Goal: Transaction & Acquisition: Purchase product/service

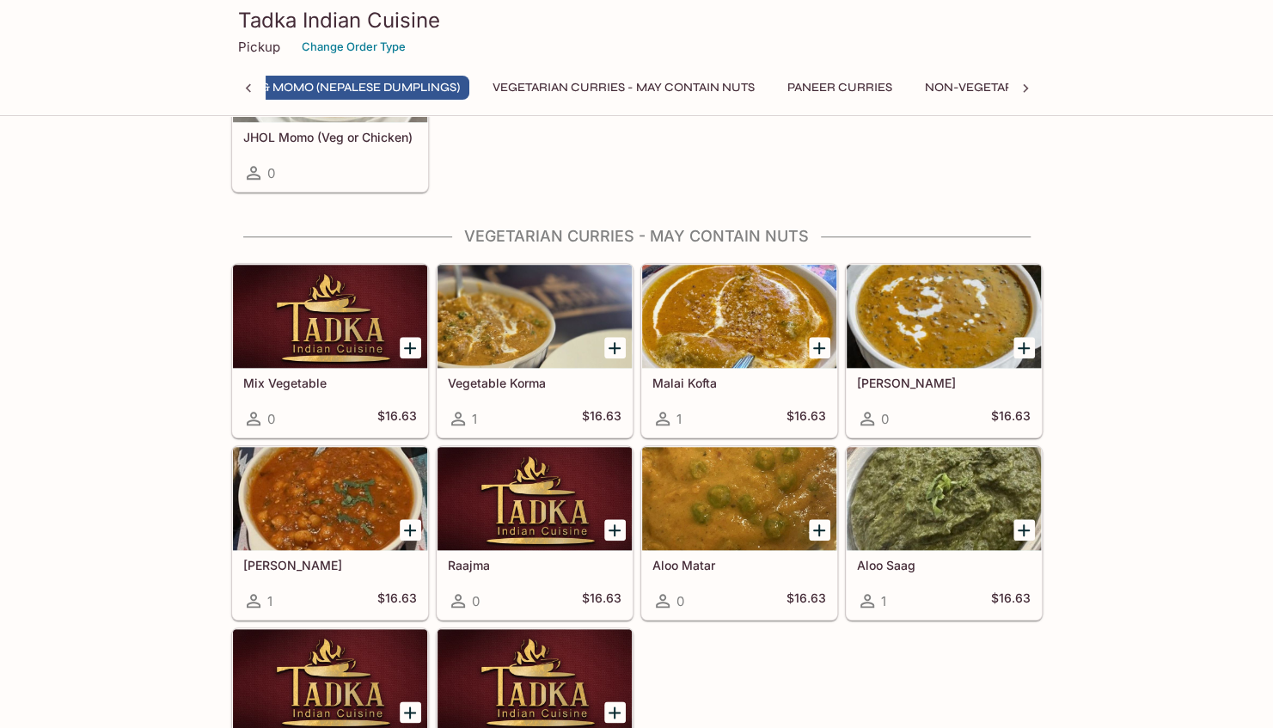
scroll to position [0, 107]
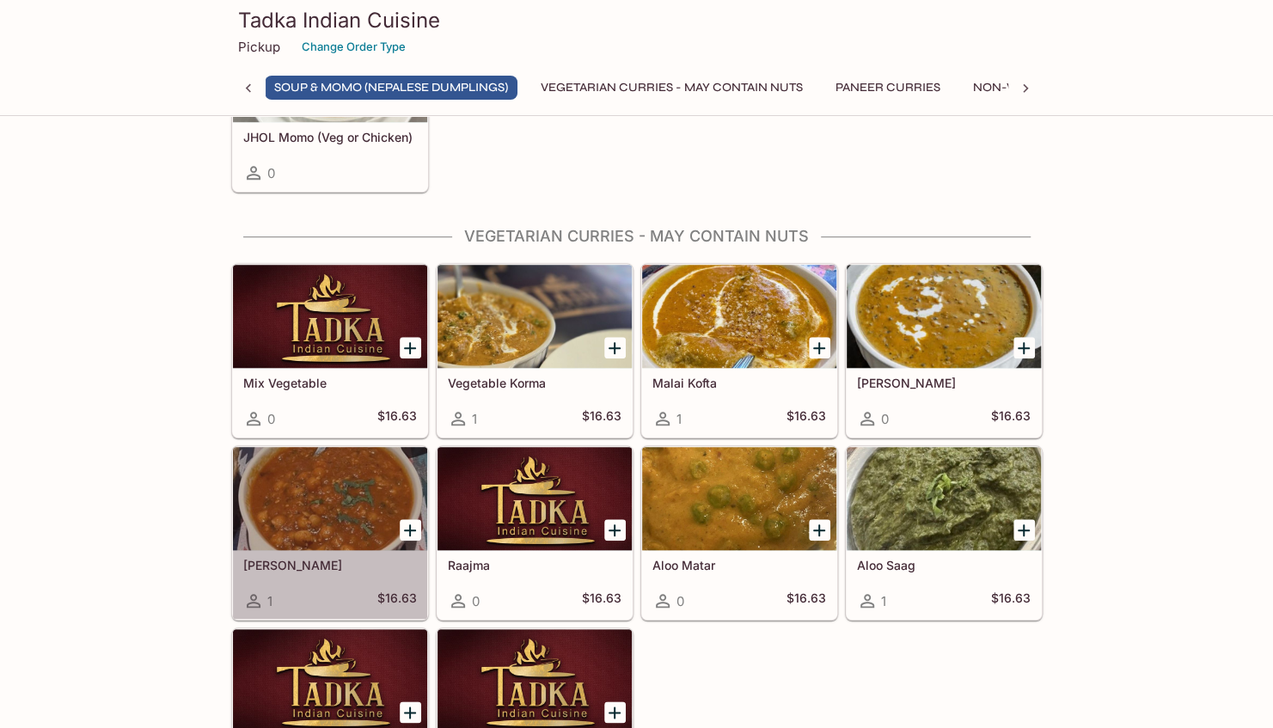
click at [314, 489] on div at bounding box center [330, 498] width 194 height 103
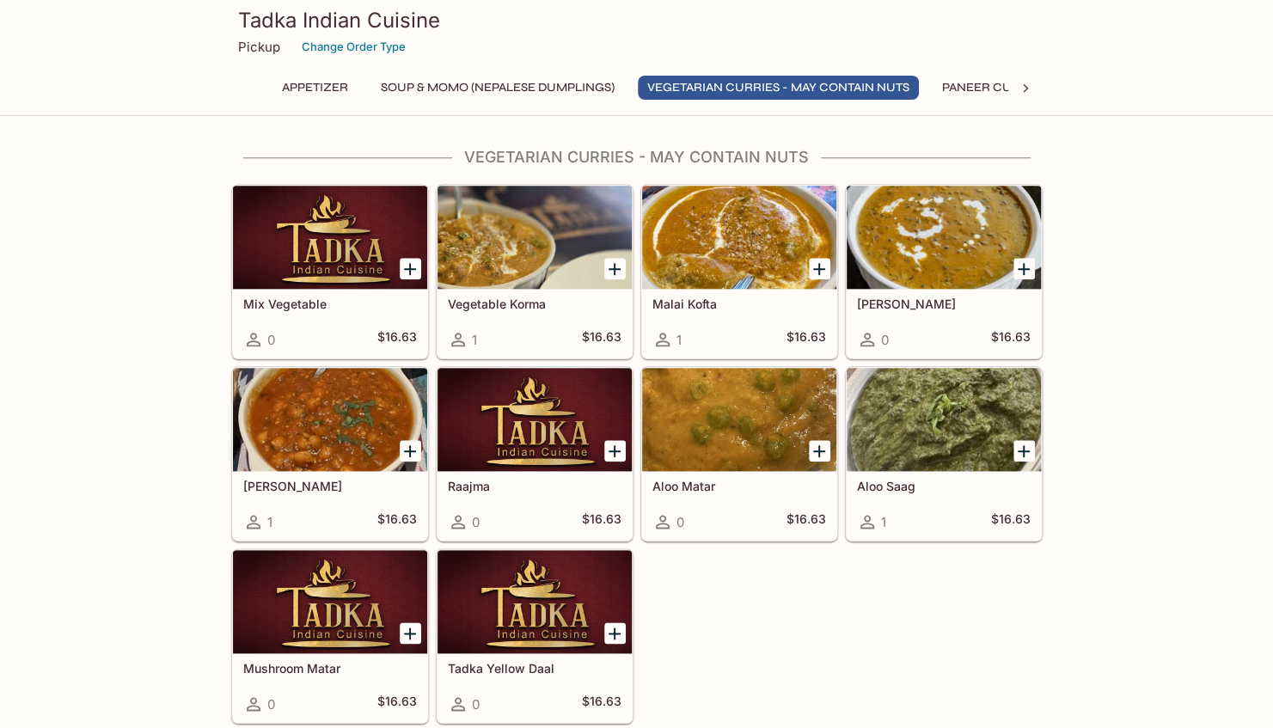
scroll to position [941, 0]
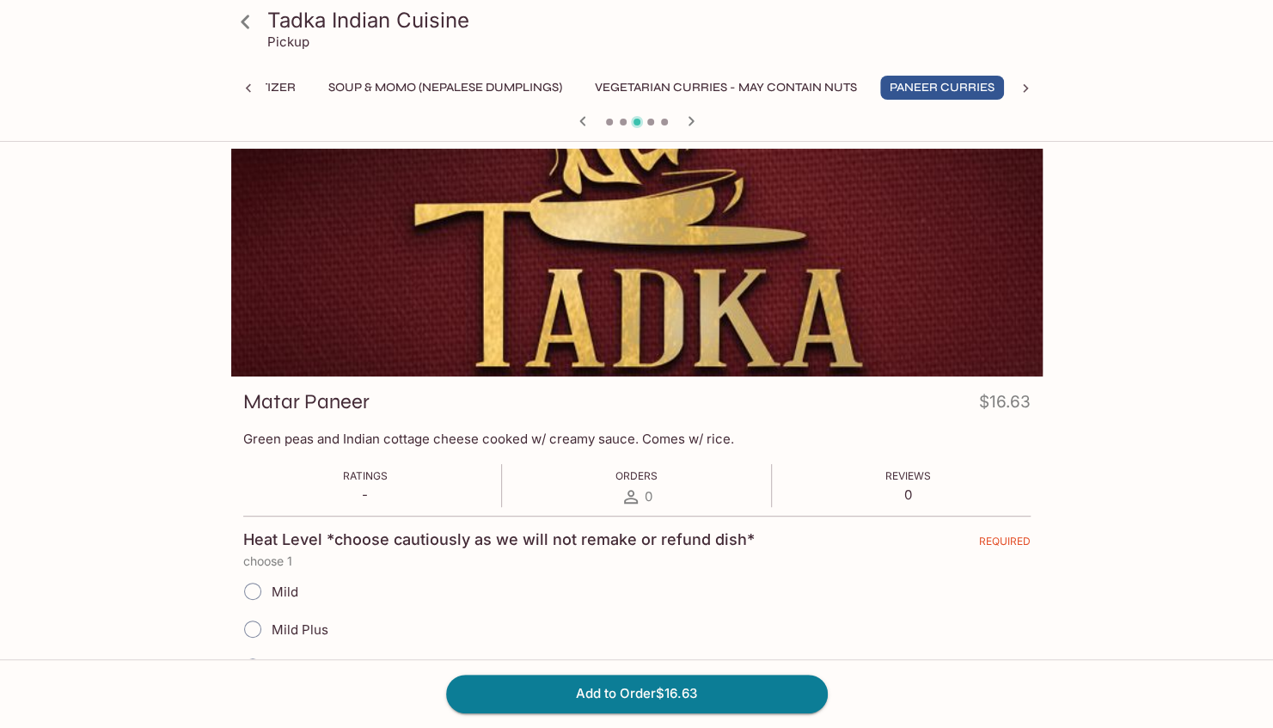
click at [583, 117] on icon "button" at bounding box center [582, 120] width 6 height 9
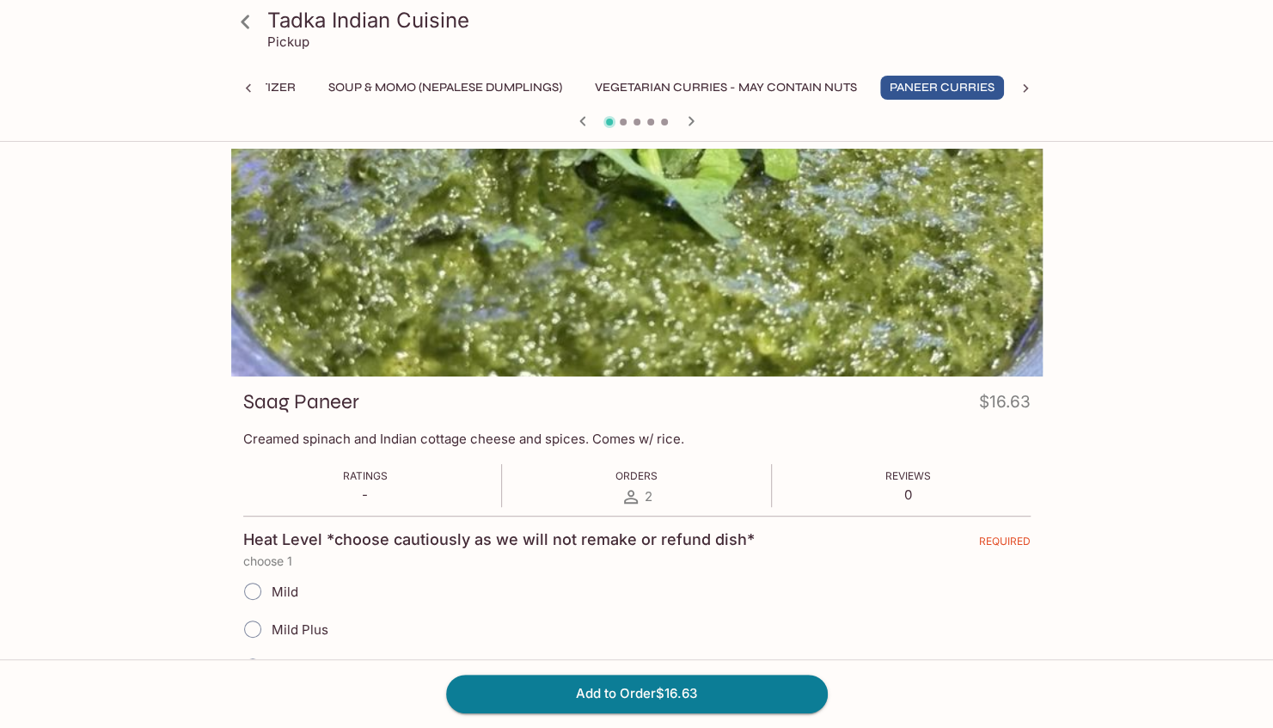
click at [583, 117] on icon "button" at bounding box center [582, 120] width 6 height 9
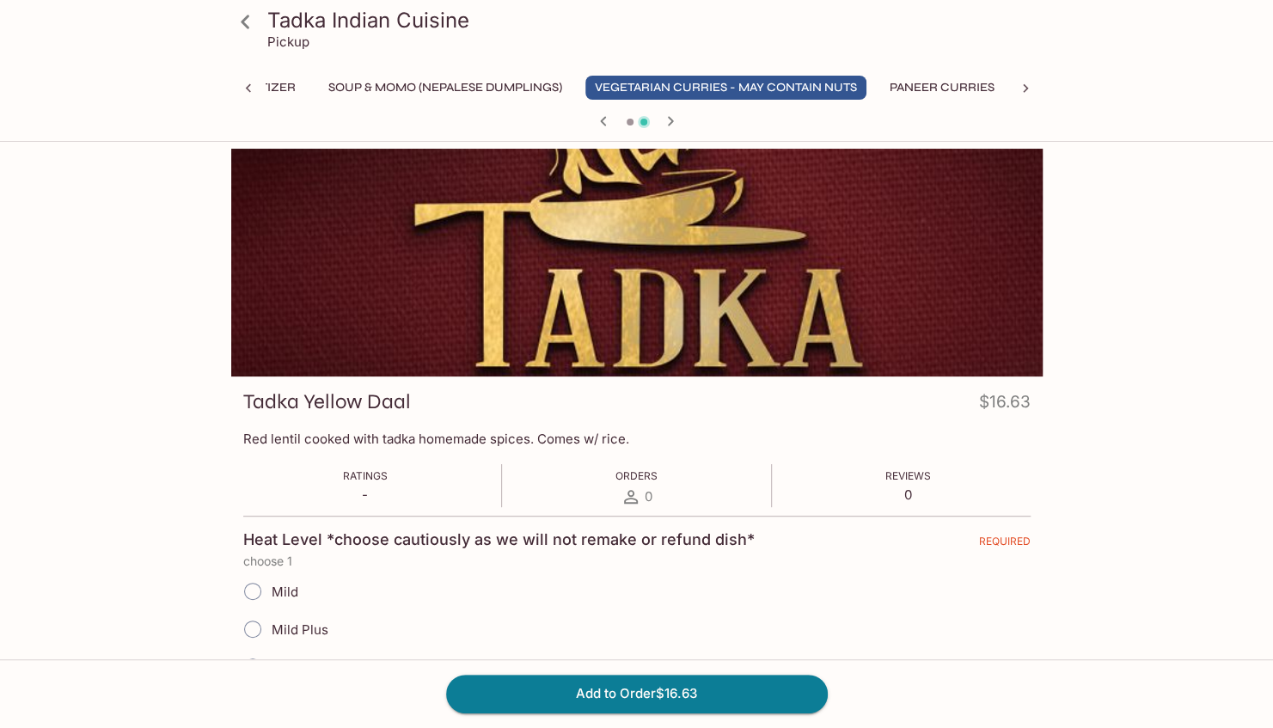
click at [583, 117] on div at bounding box center [636, 123] width 825 height 26
